Goal: Task Accomplishment & Management: Complete application form

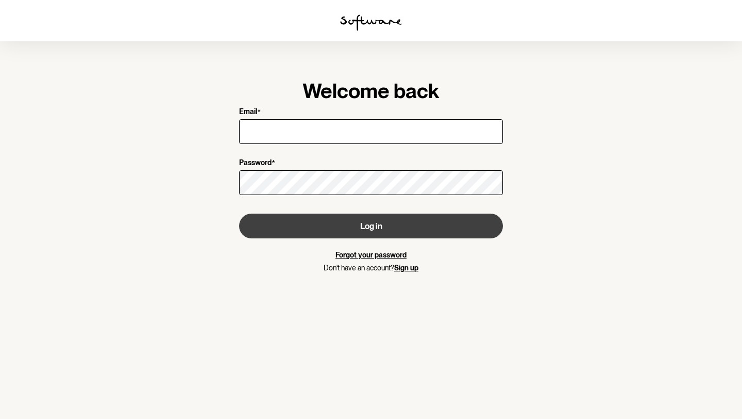
type input "[EMAIL_ADDRESS][DOMAIN_NAME]"
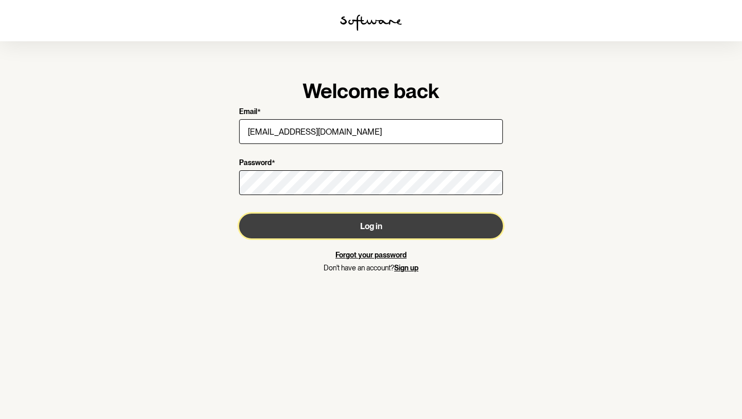
click at [339, 231] on button "Log in" at bounding box center [371, 225] width 264 height 25
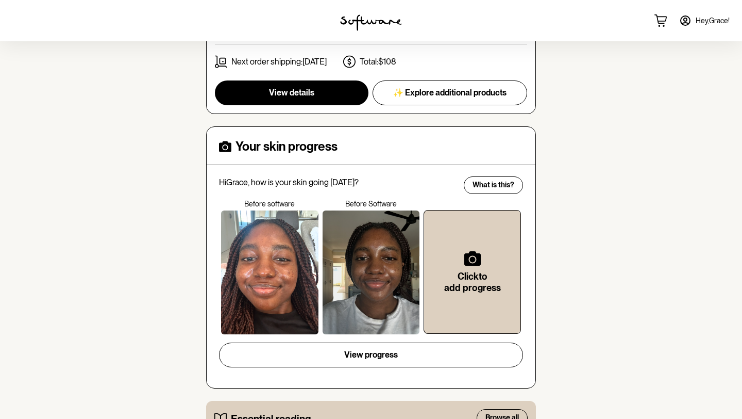
scroll to position [414, 0]
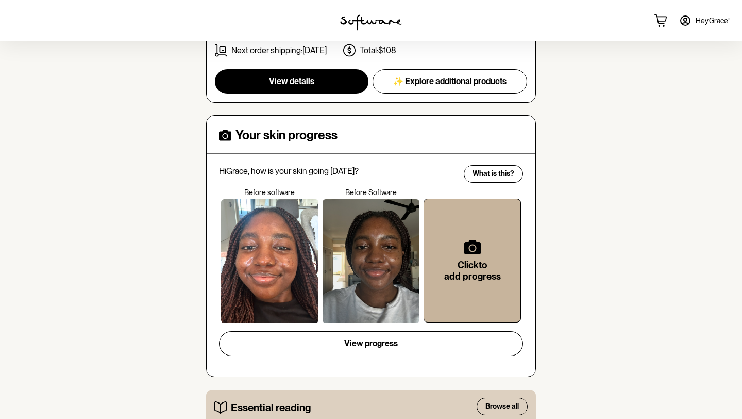
click at [481, 272] on h6 "Click to add progress" at bounding box center [472, 270] width 63 height 22
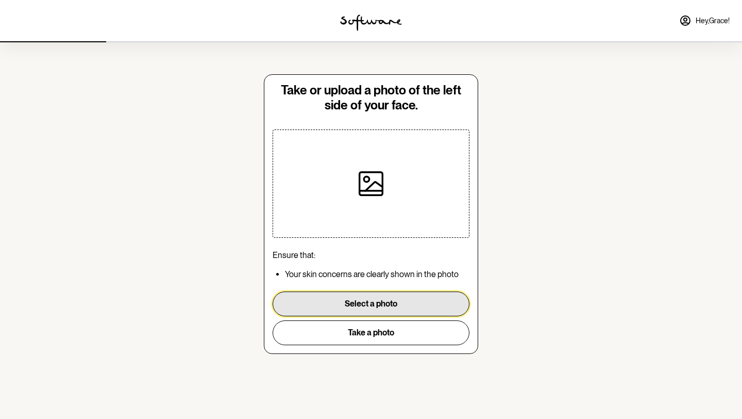
click at [377, 306] on button "Select a photo" at bounding box center [371, 303] width 197 height 25
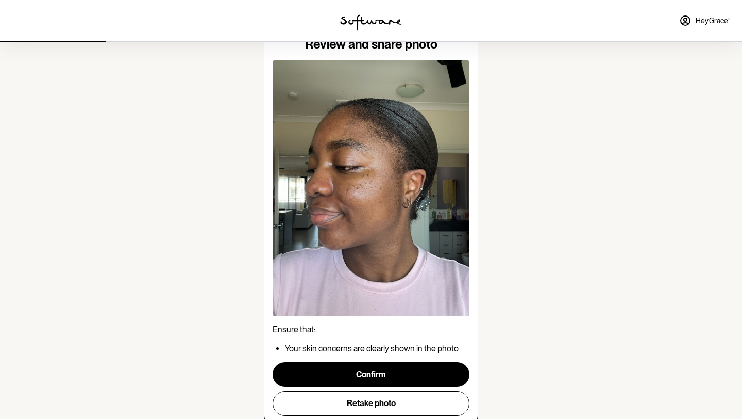
scroll to position [63, 0]
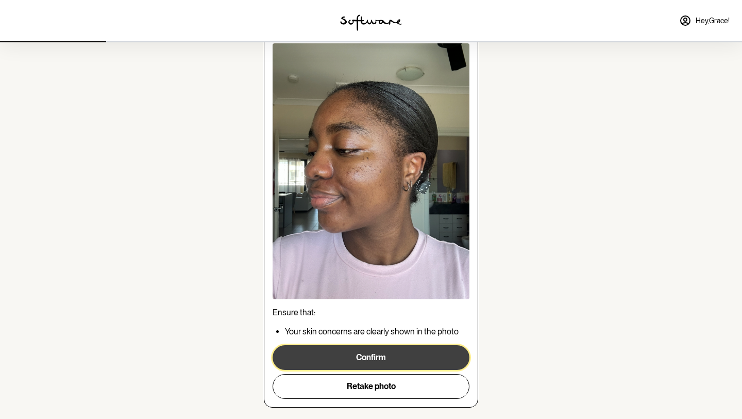
click at [417, 355] on button "Confirm" at bounding box center [371, 357] width 197 height 25
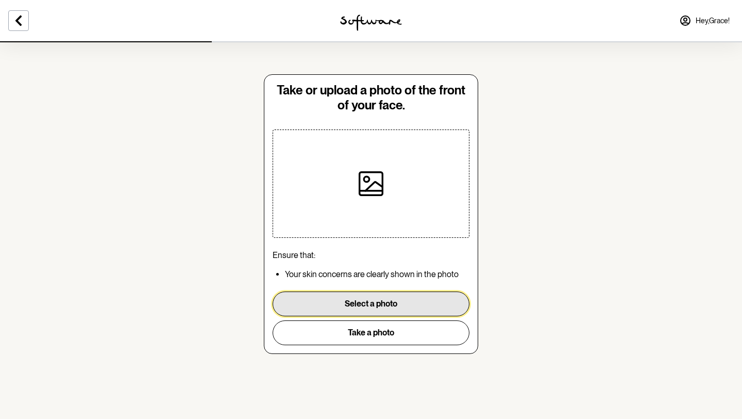
click at [385, 308] on button "Select a photo" at bounding box center [371, 303] width 197 height 25
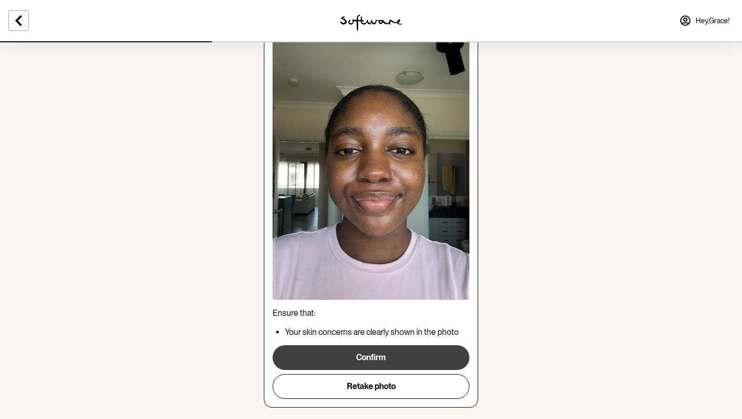
scroll to position [67, 0]
click at [377, 357] on button "Confirm" at bounding box center [371, 357] width 197 height 25
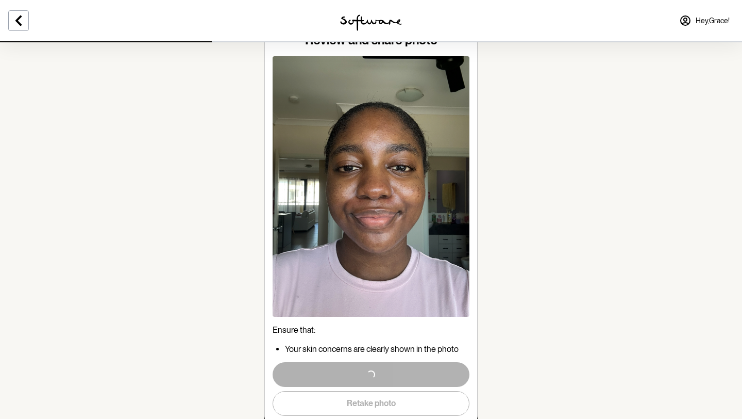
scroll to position [48, 0]
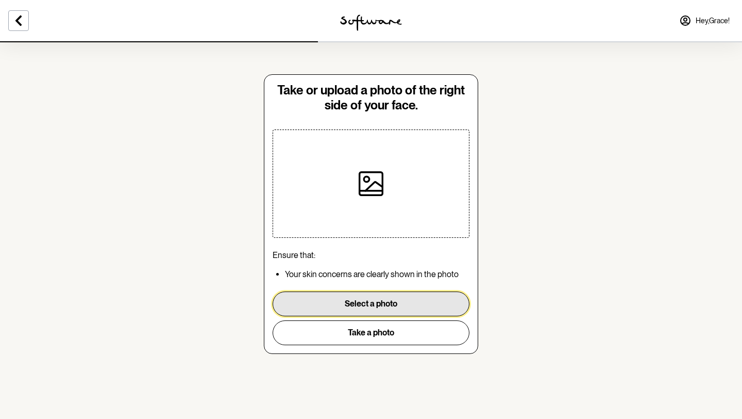
click at [373, 304] on button "Select a photo" at bounding box center [371, 303] width 197 height 25
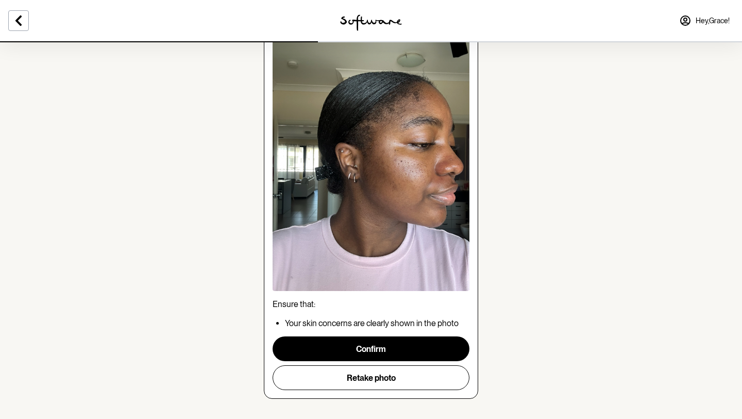
scroll to position [83, 0]
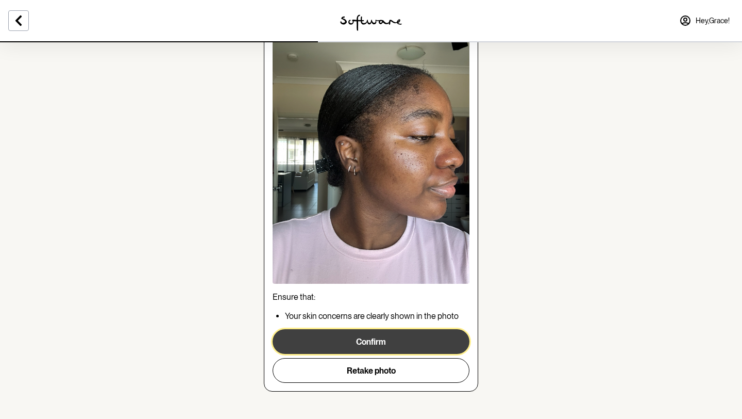
click at [408, 342] on button "Confirm" at bounding box center [371, 341] width 197 height 25
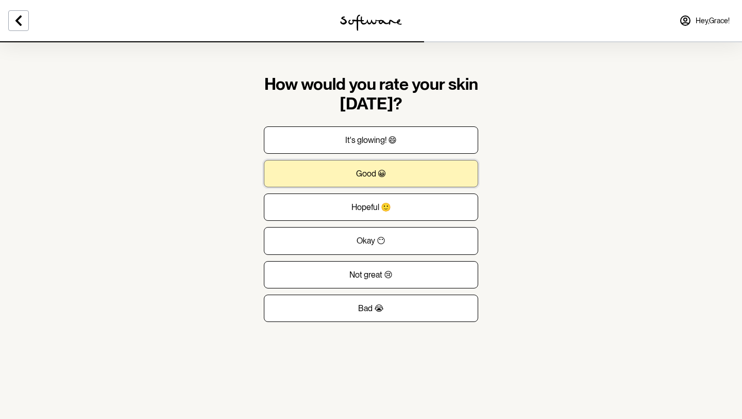
click at [419, 185] on button "Good 😀" at bounding box center [371, 173] width 214 height 27
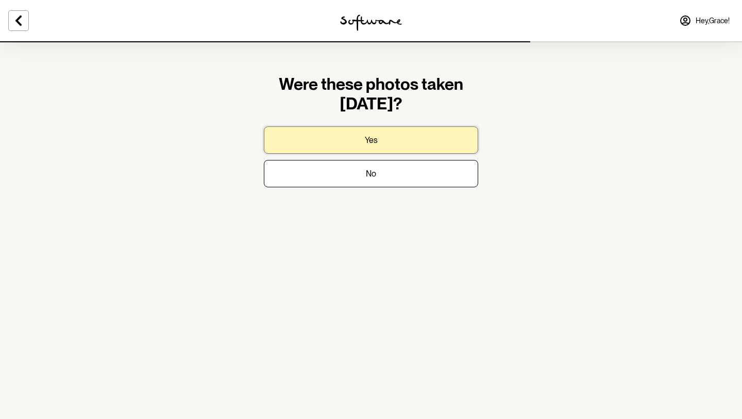
click at [426, 144] on button "Yes" at bounding box center [371, 139] width 214 height 27
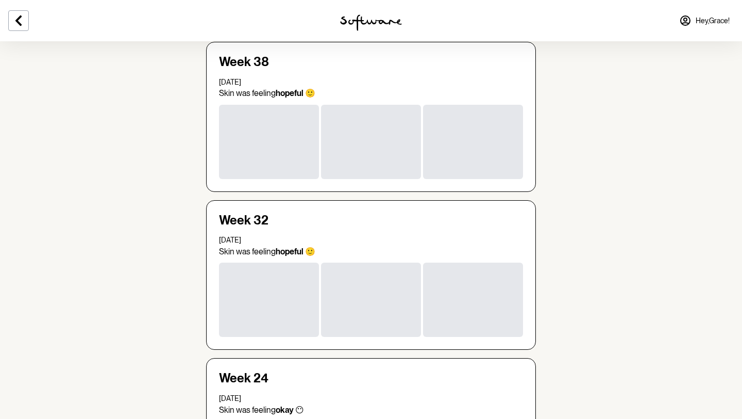
scroll to position [329, 0]
